Goal: Information Seeking & Learning: Learn about a topic

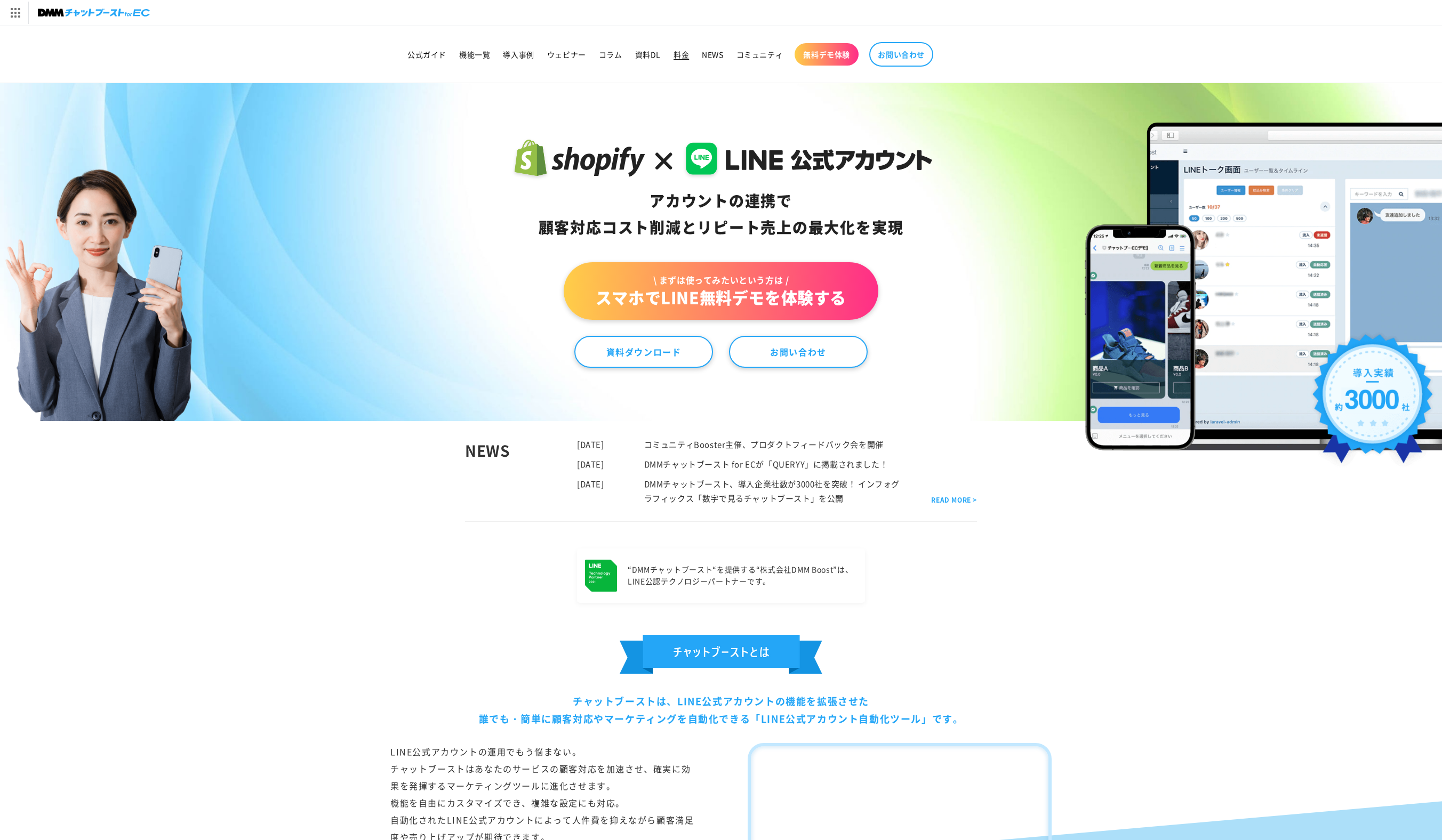
click at [680, 58] on span "料金" at bounding box center [681, 54] width 16 height 9
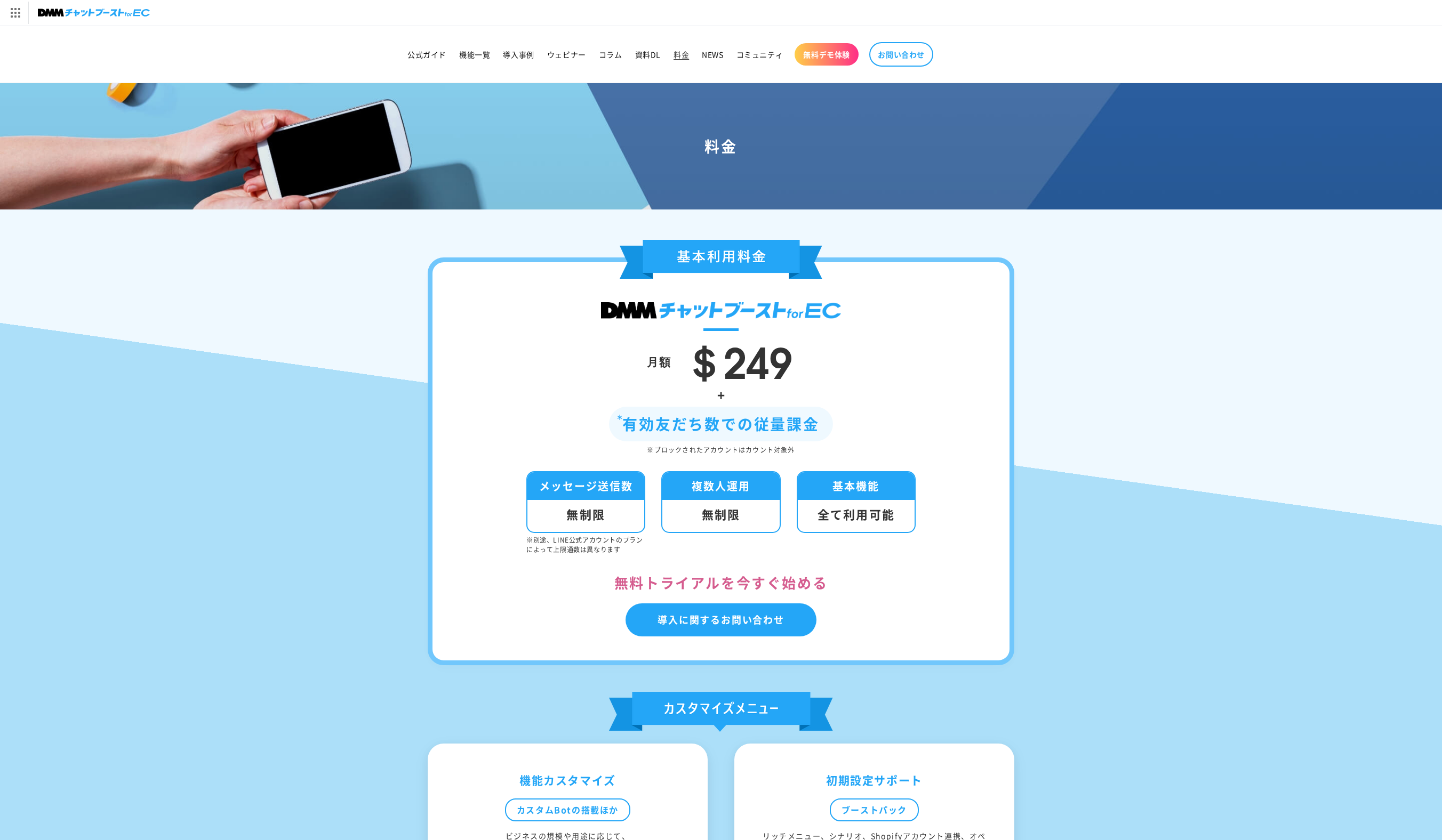
click at [53, 11] on img at bounding box center [93, 13] width 112 height 15
